Goal: Transaction & Acquisition: Purchase product/service

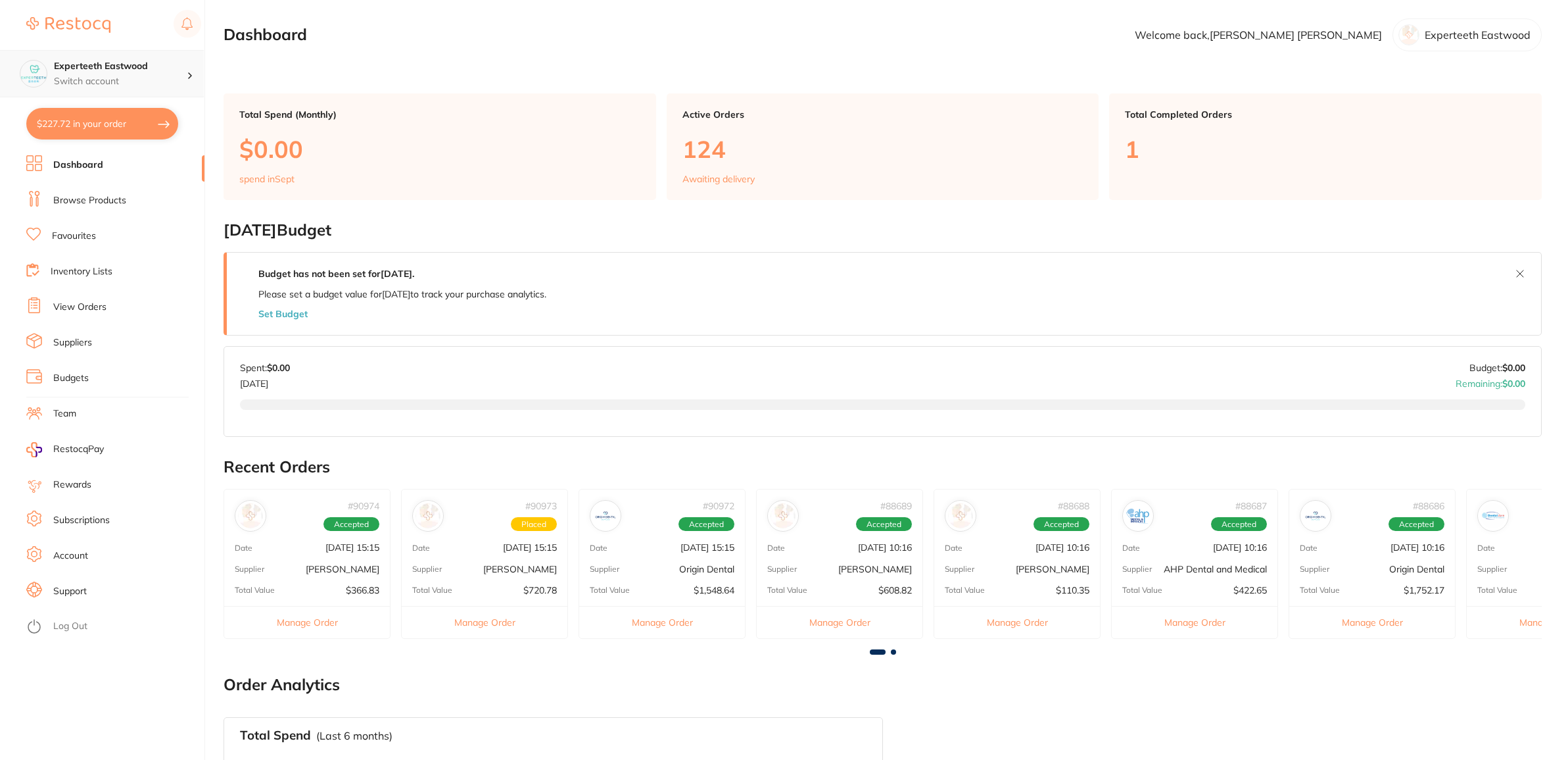
click at [167, 70] on h4 "Experteeth Eastwood" at bounding box center [120, 67] width 133 height 13
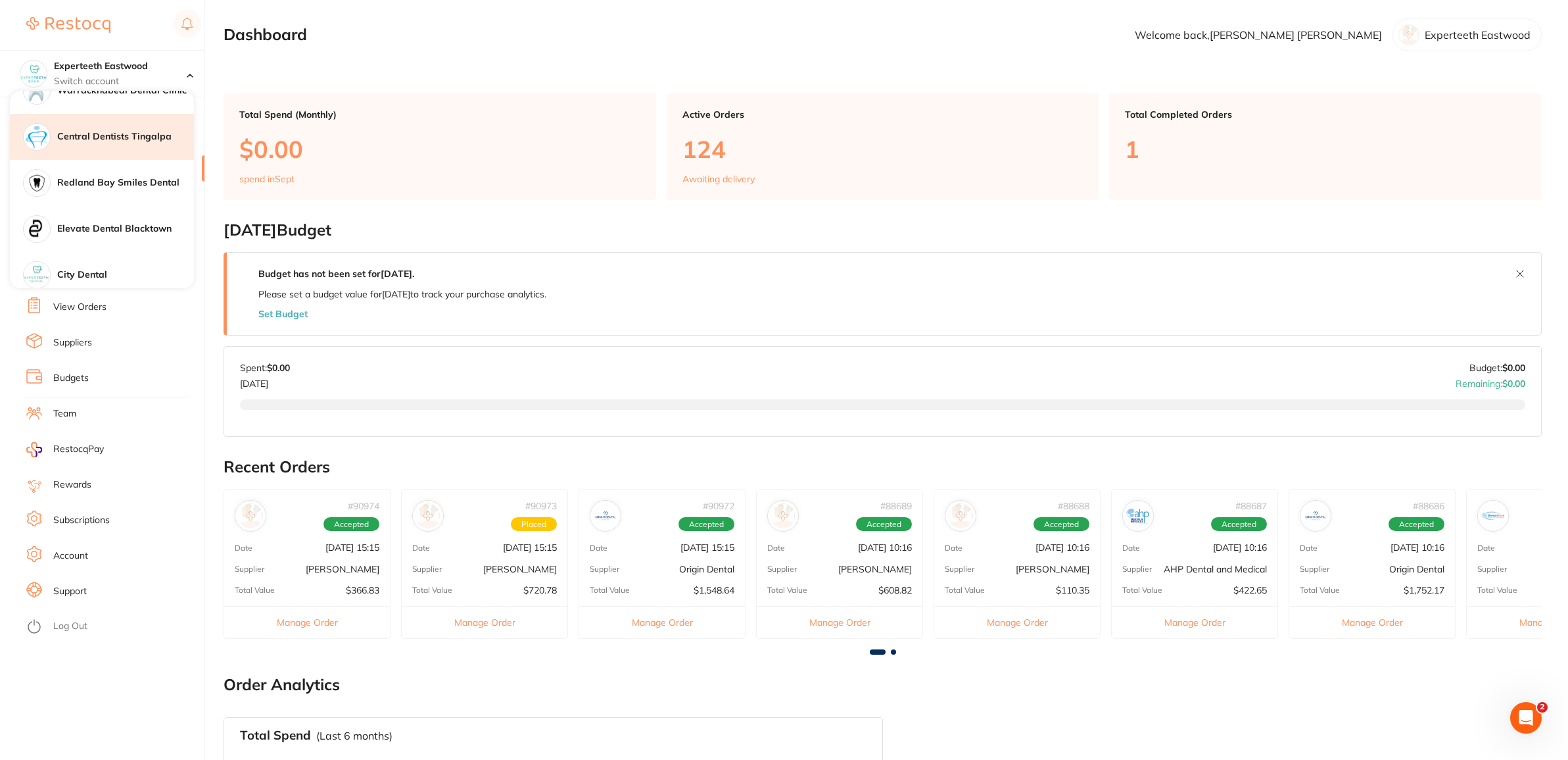
click at [156, 147] on div "Central Dentists Tingalpa" at bounding box center [102, 137] width 184 height 46
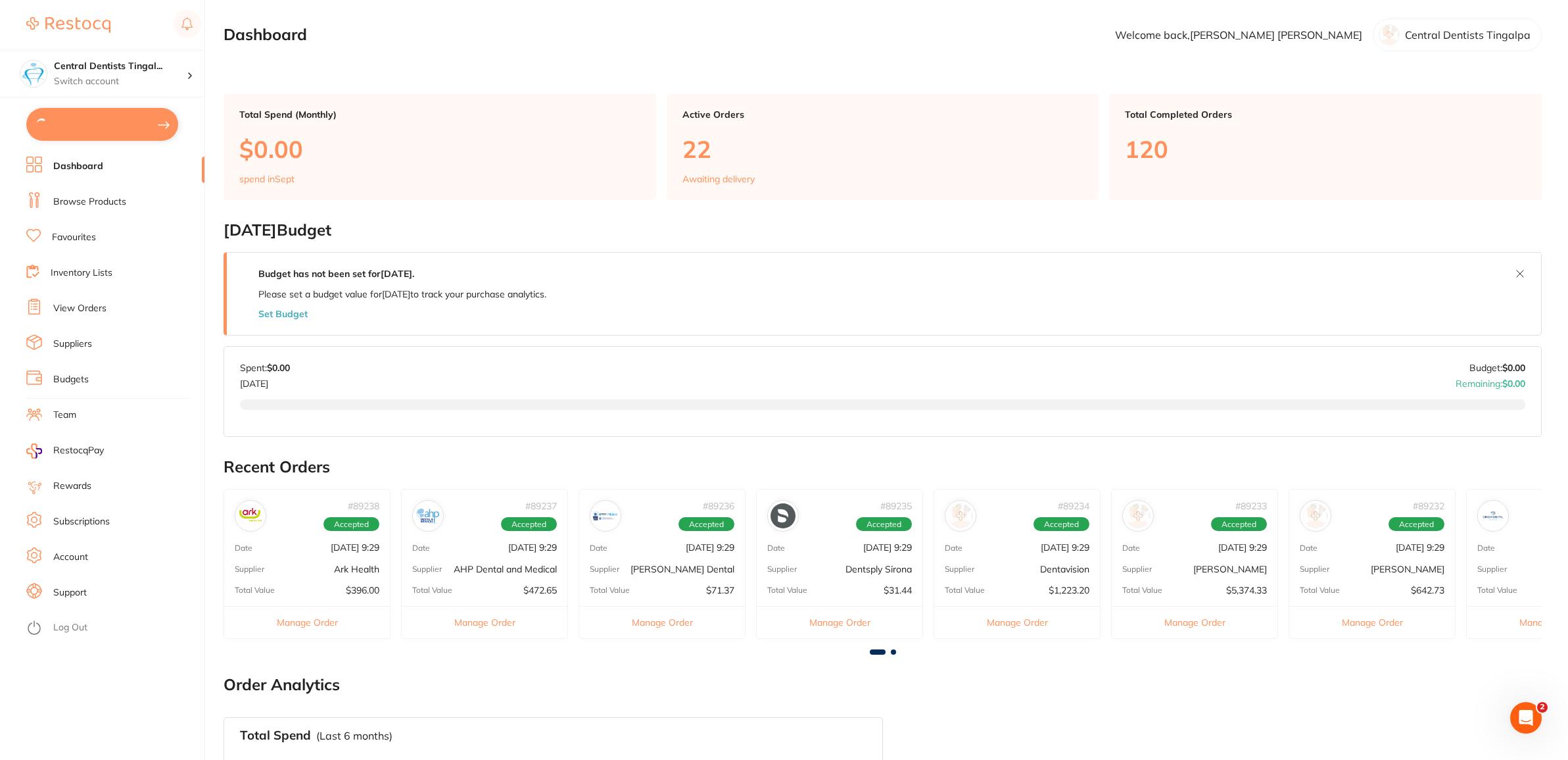
click at [125, 119] on button at bounding box center [102, 124] width 152 height 33
checkbox input "true"
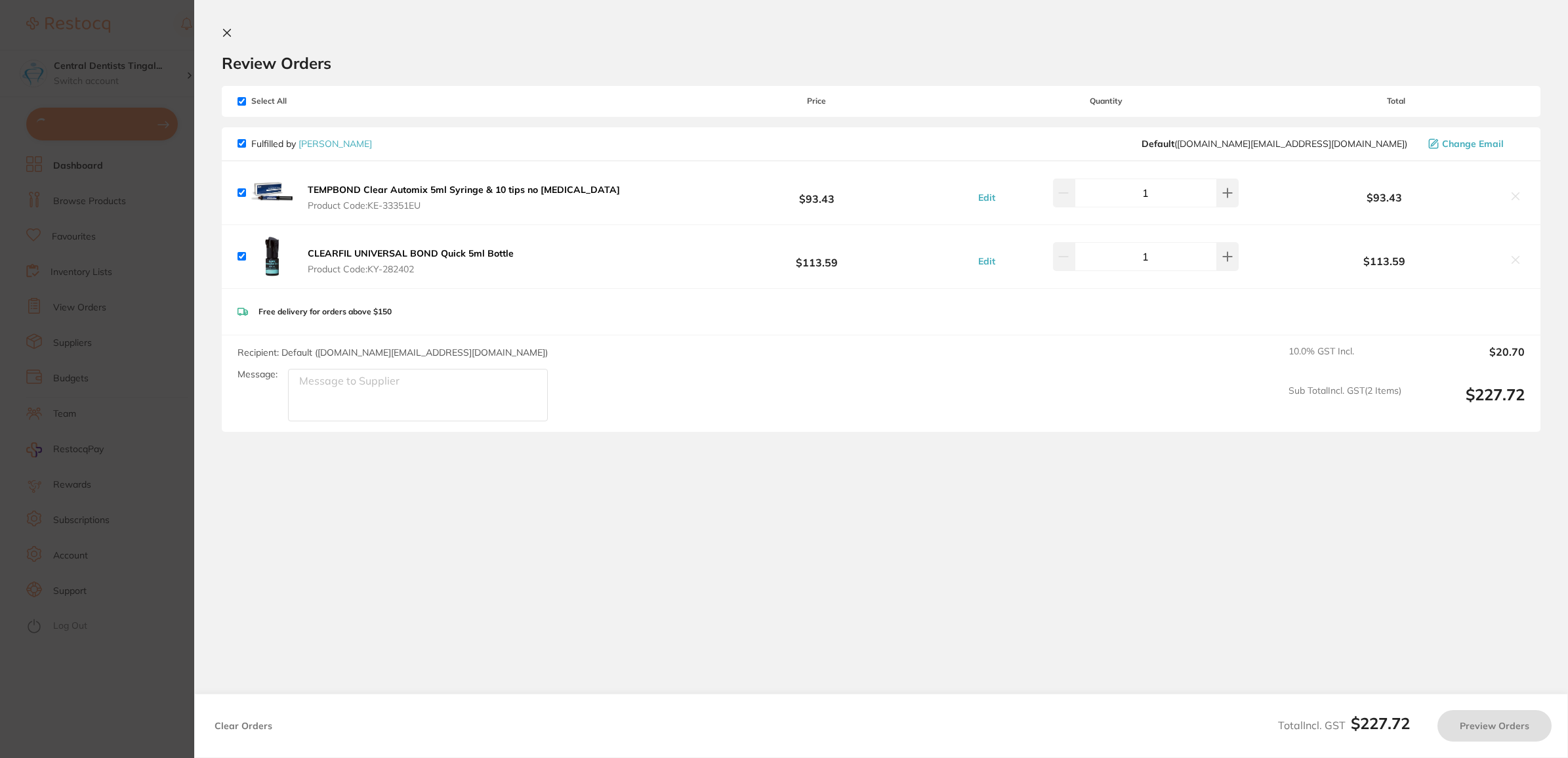
checkbox input "true"
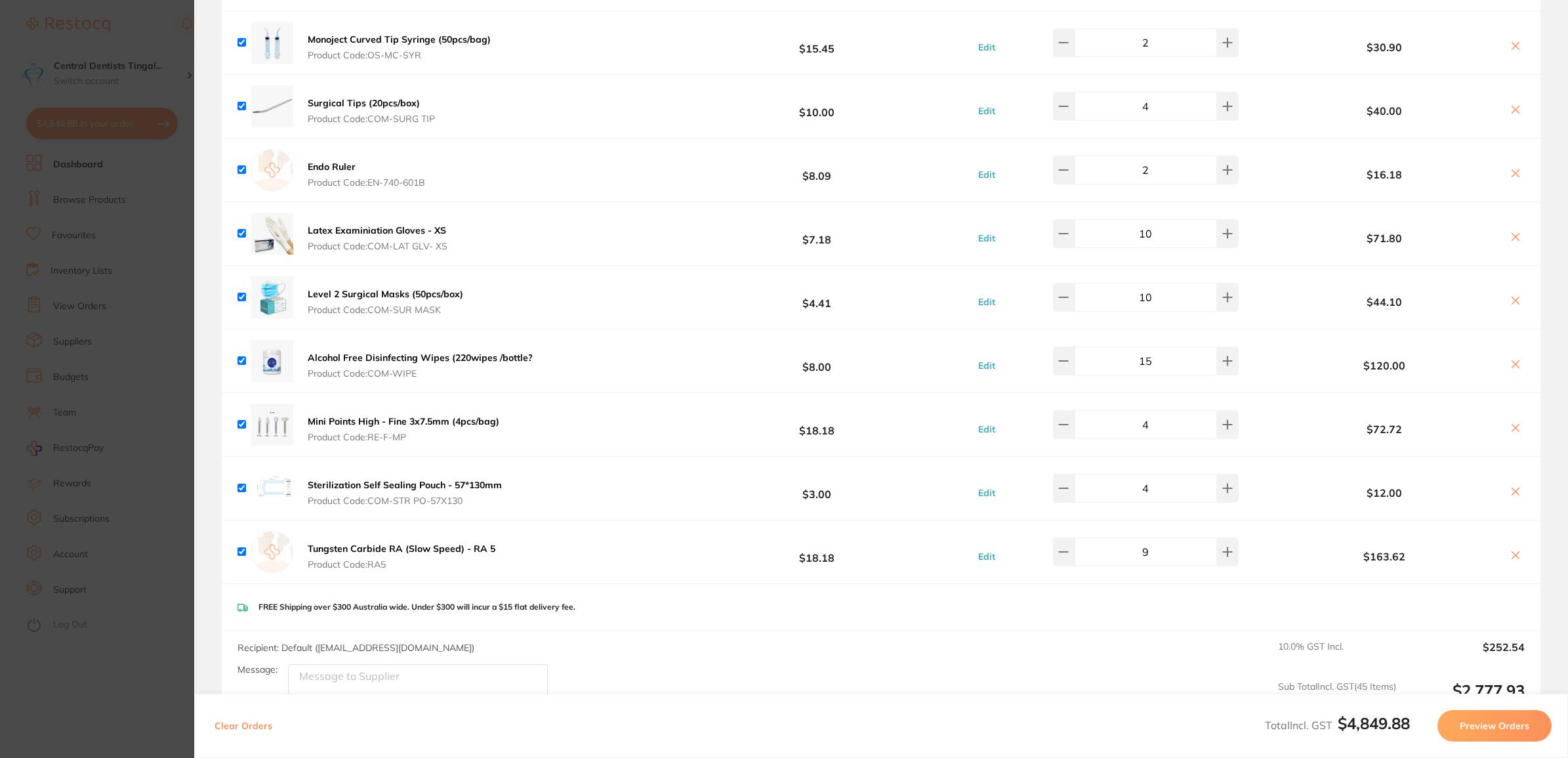
scroll to position [4920, 0]
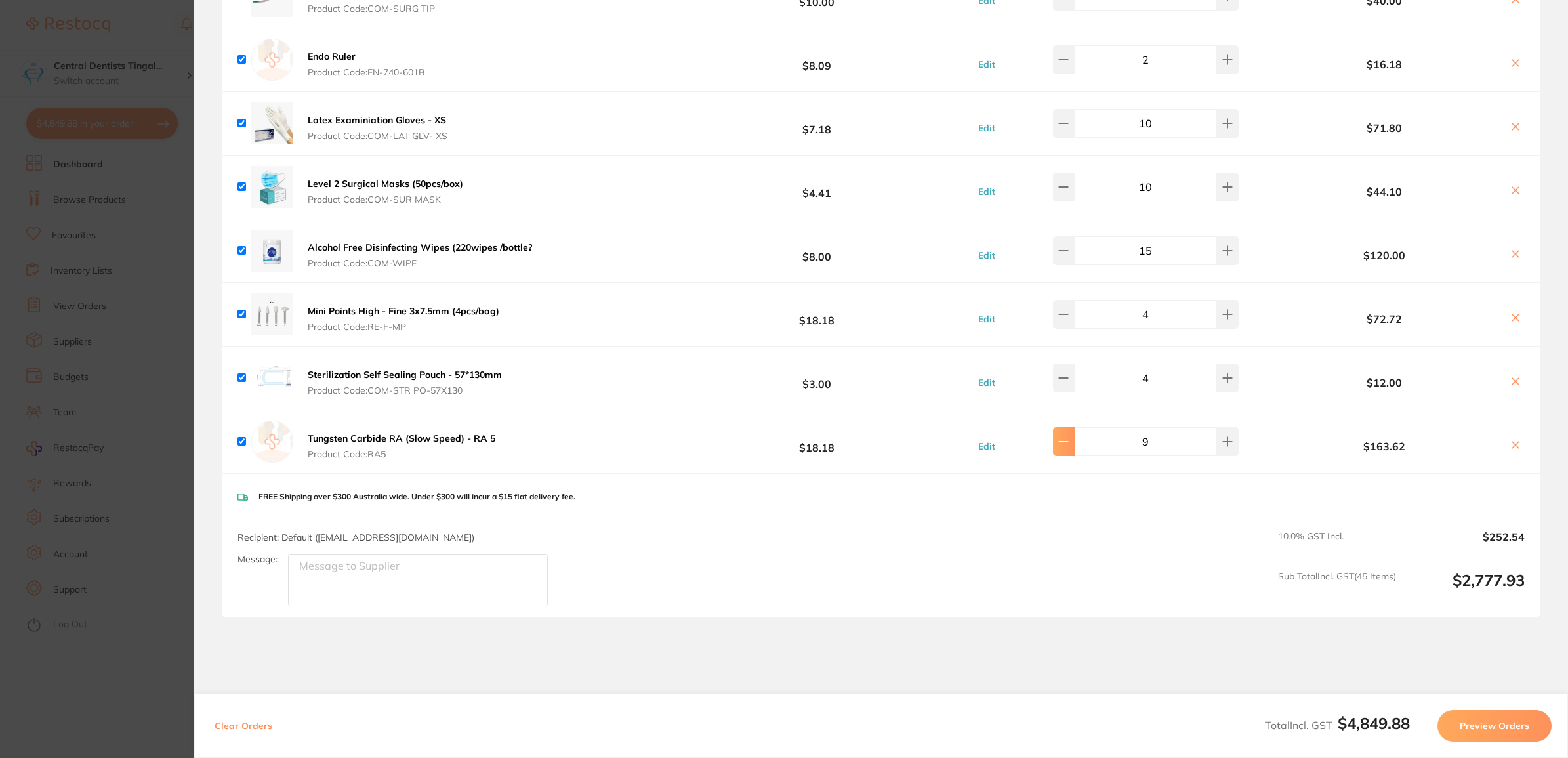
click at [1072, 456] on button at bounding box center [1064, 441] width 22 height 29
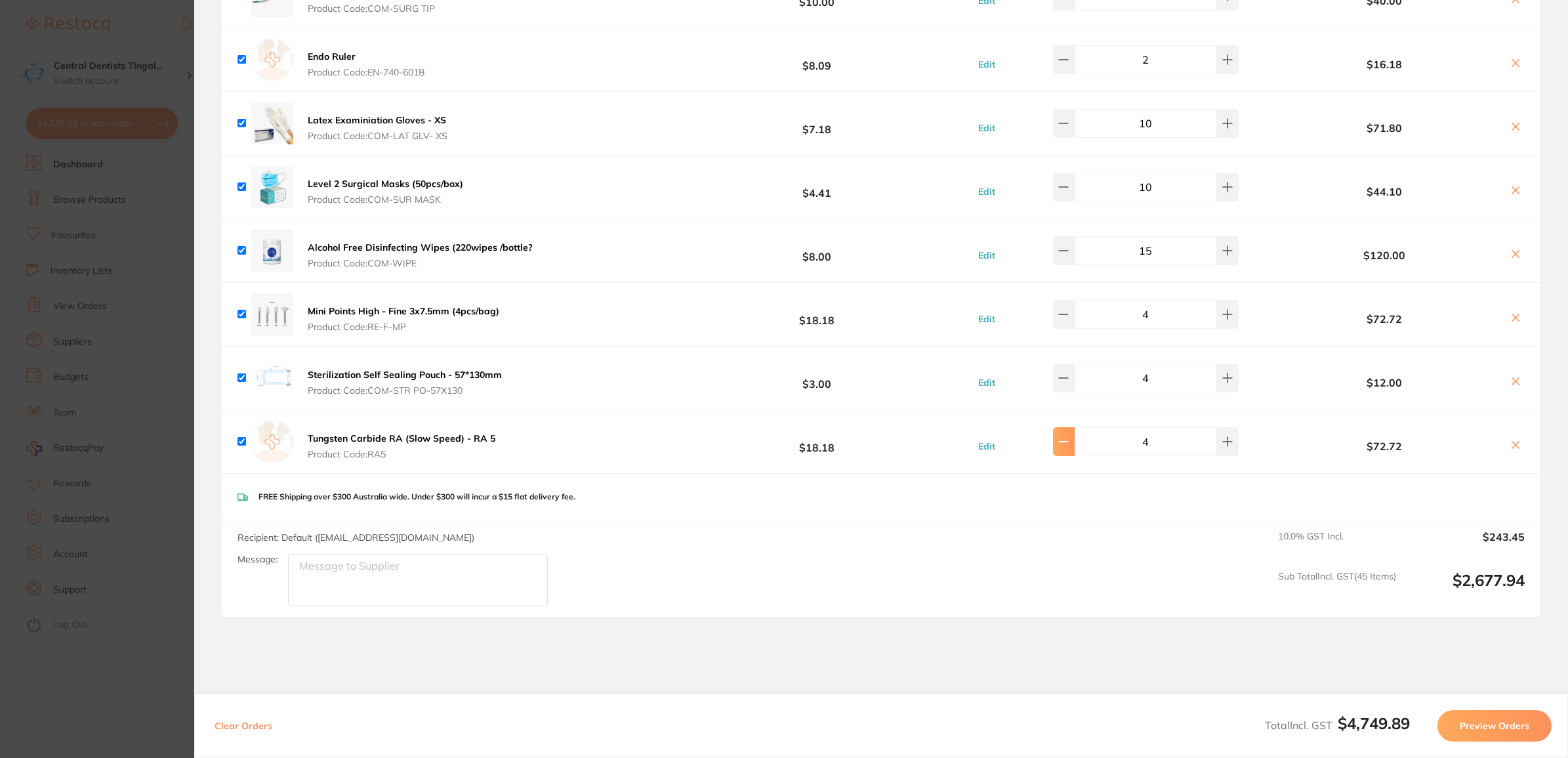
click at [1072, 456] on button at bounding box center [1064, 441] width 22 height 29
type input "3"
click at [964, 552] on div "Recipient: Default ( [EMAIL_ADDRESS][DOMAIN_NAME] ) Message: 10.0 % GST Incl. $…" at bounding box center [881, 568] width 1318 height 96
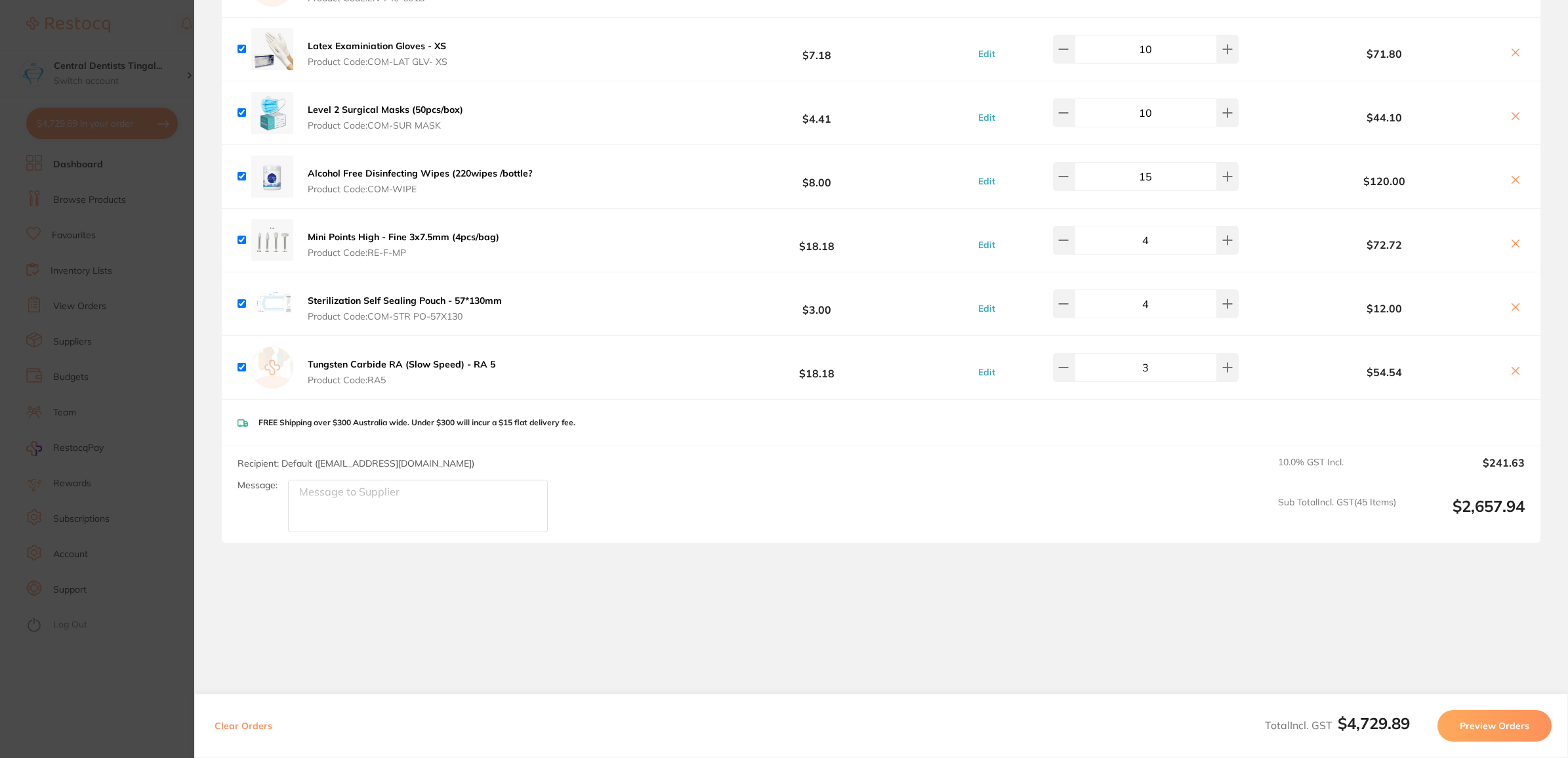
scroll to position [5043, 0]
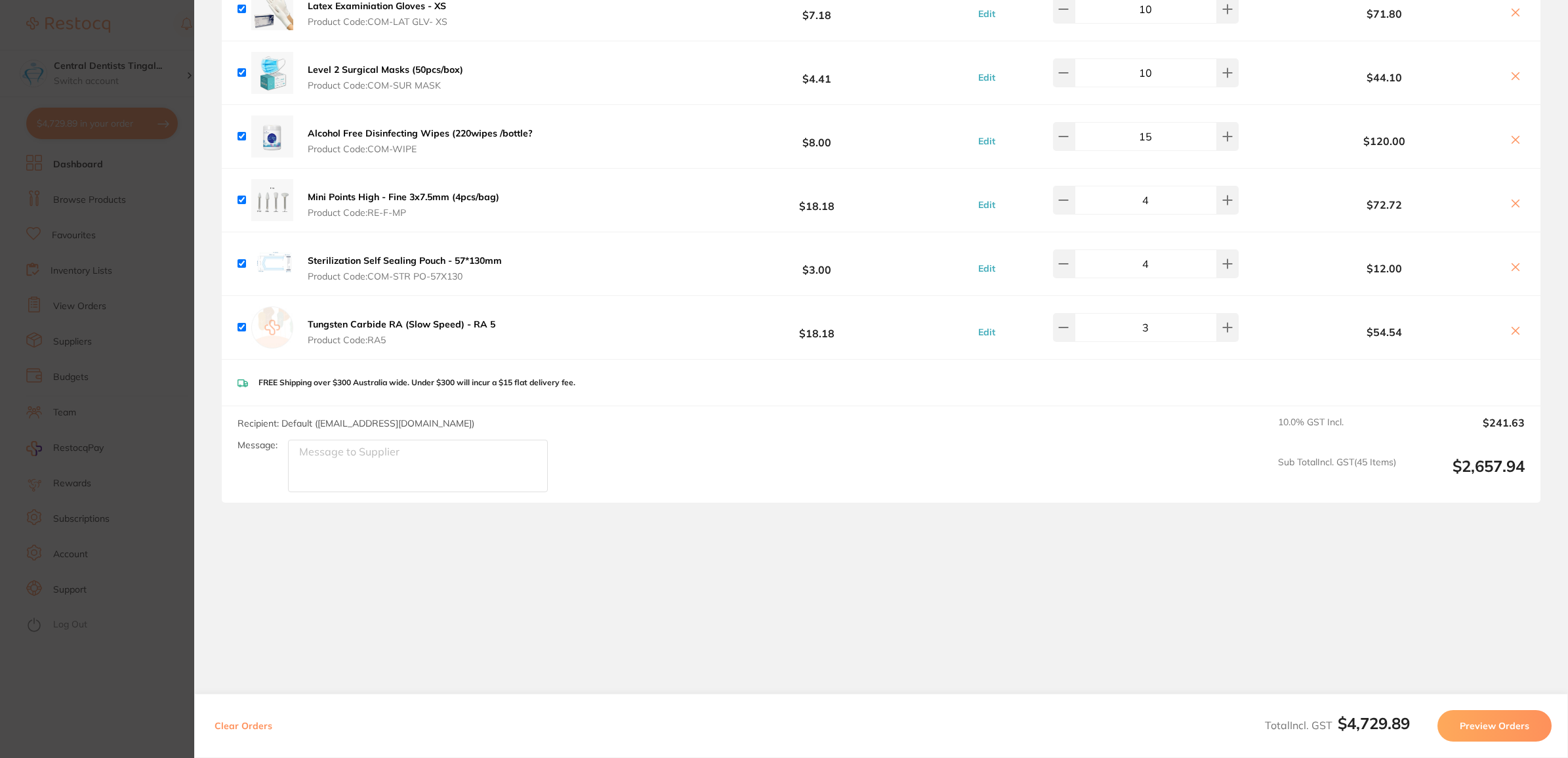
click at [1488, 713] on button "Preview Orders" at bounding box center [1495, 725] width 114 height 31
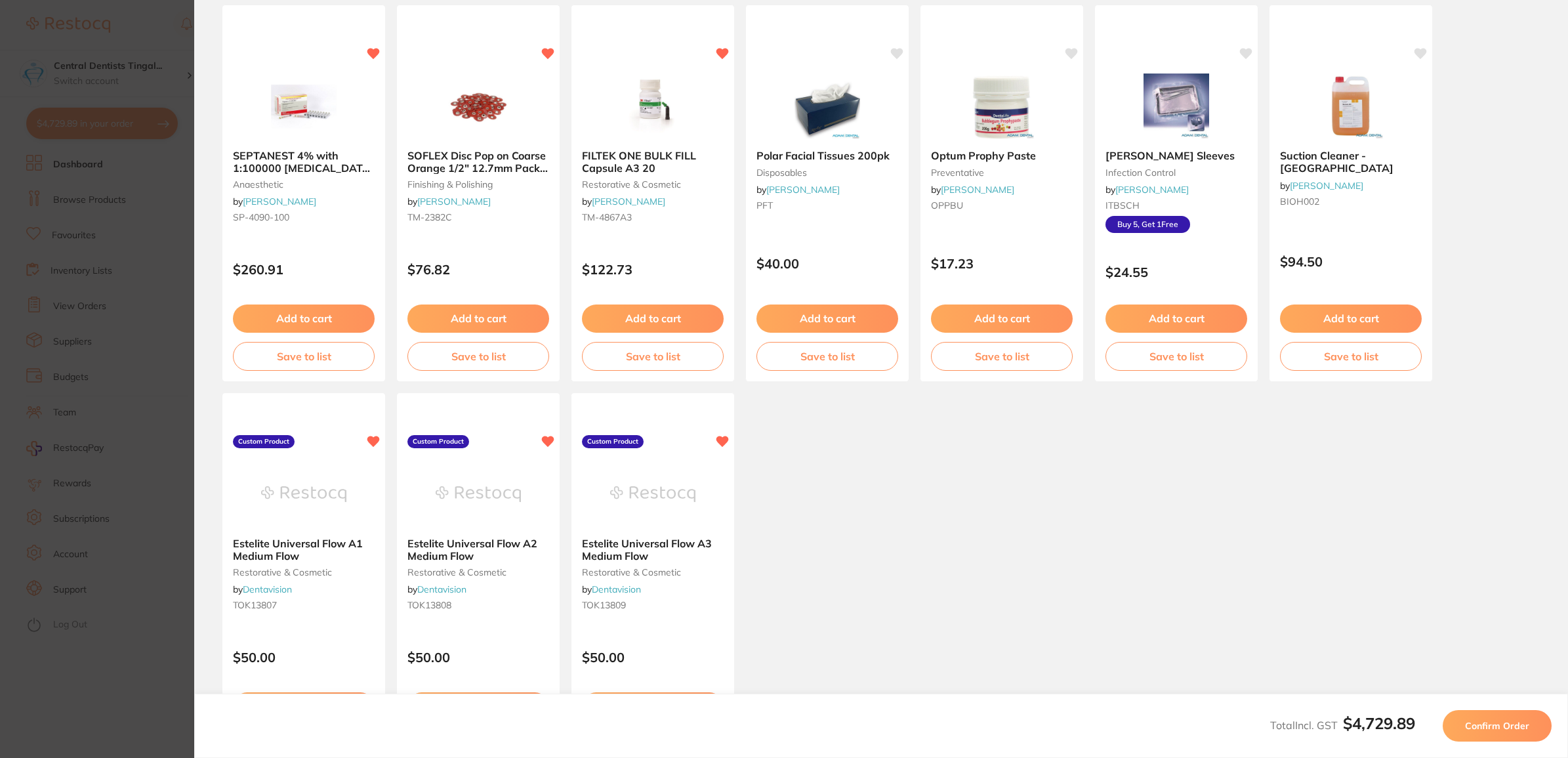
scroll to position [0, 0]
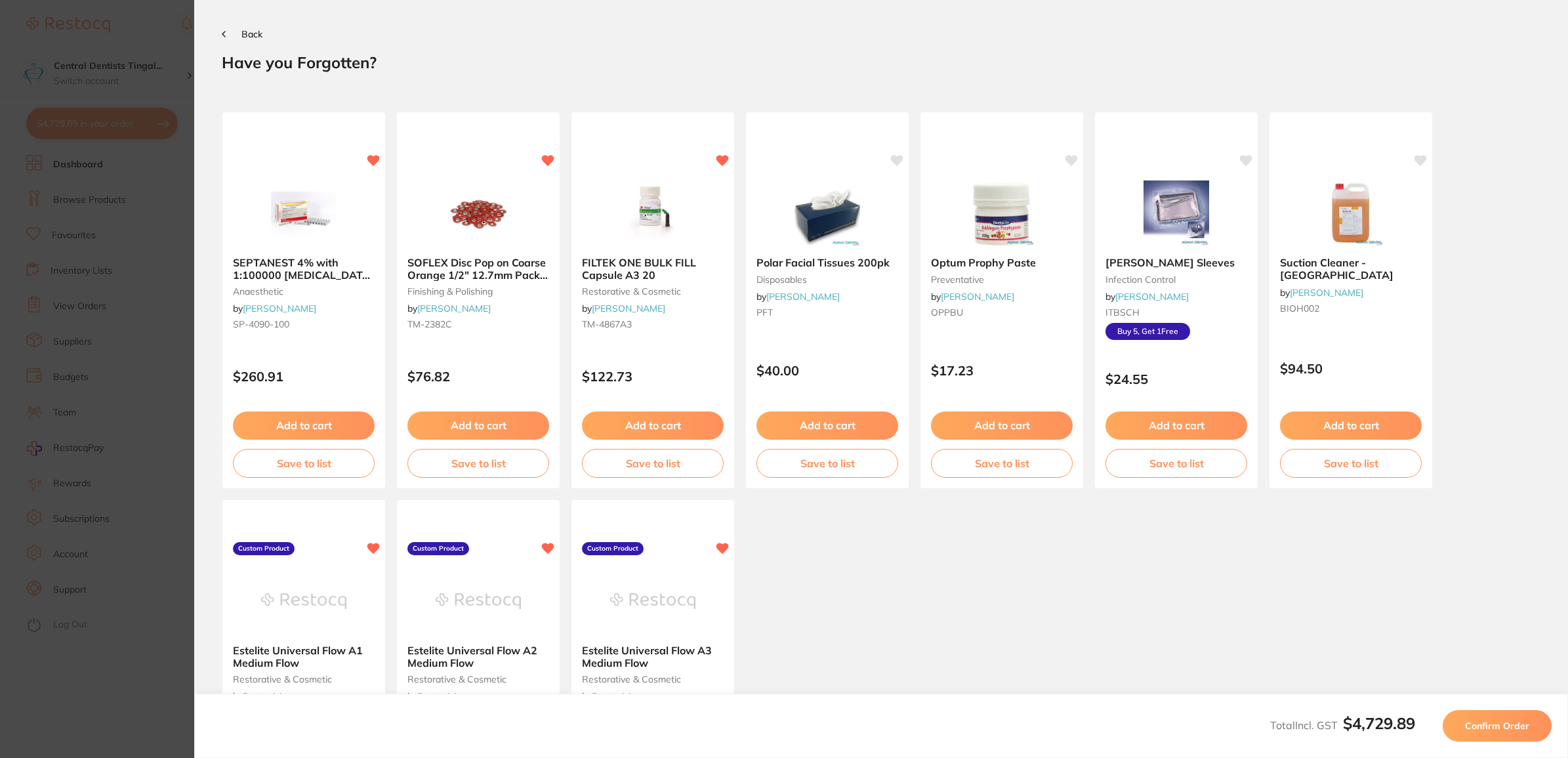
click at [1488, 719] on span "Confirm Order" at bounding box center [1497, 725] width 65 height 12
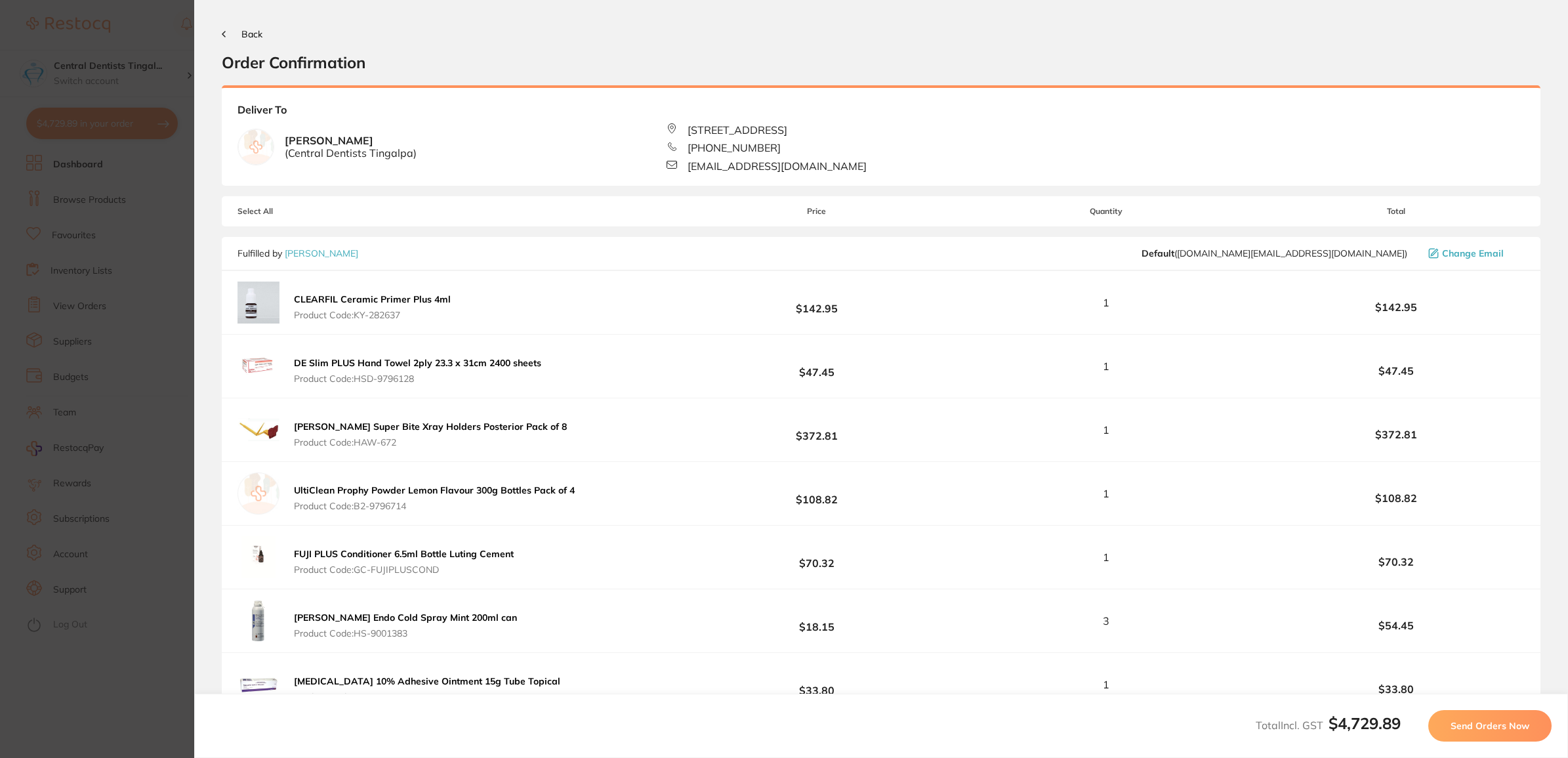
click at [1488, 719] on span "Send Orders Now" at bounding box center [1489, 725] width 79 height 12
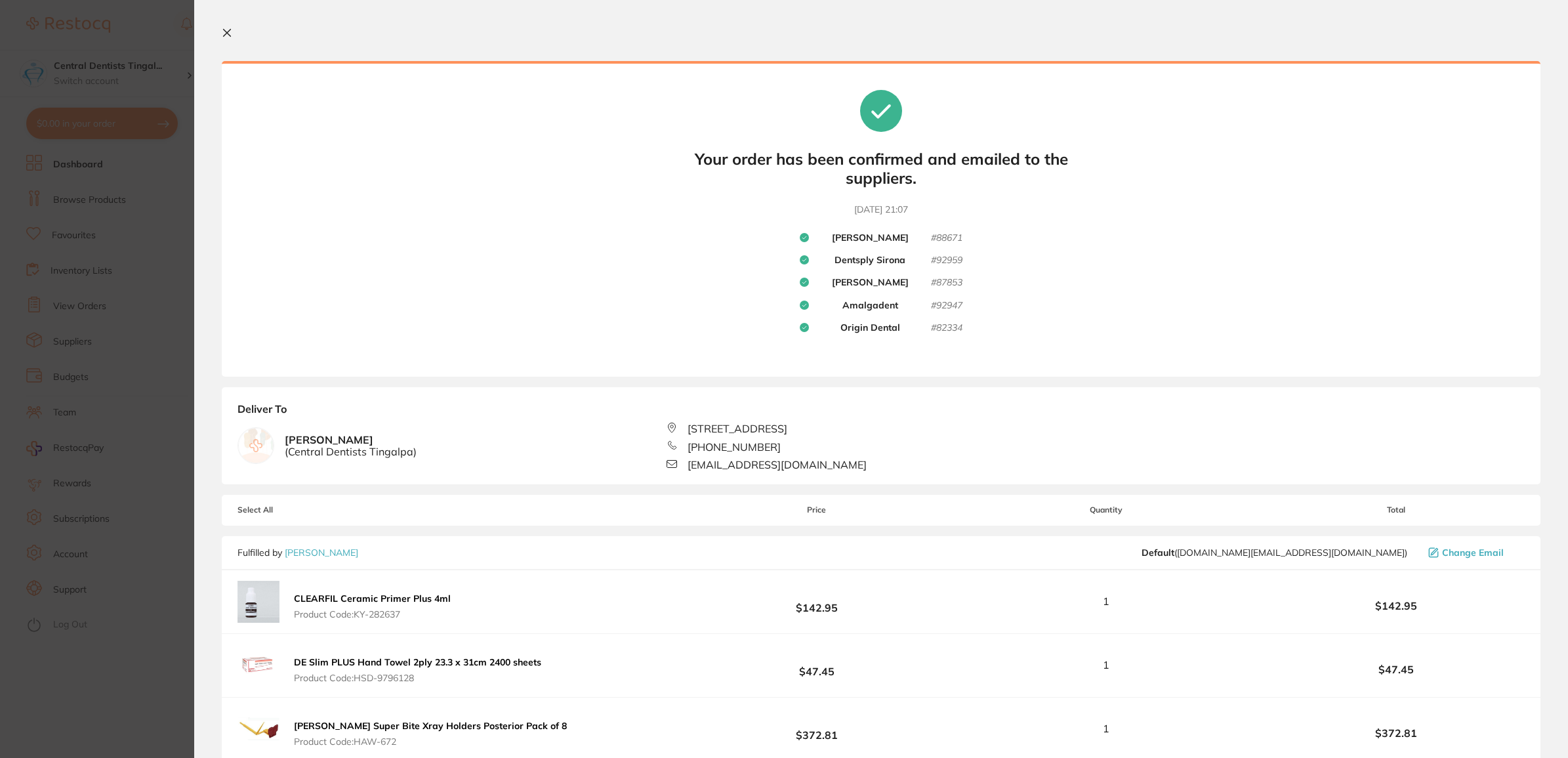
click at [116, 38] on section "Update RRP Set your pre negotiated price for this item. Item Agreed RRP (excl. …" at bounding box center [784, 379] width 1568 height 758
